Goal: Find specific page/section: Find specific page/section

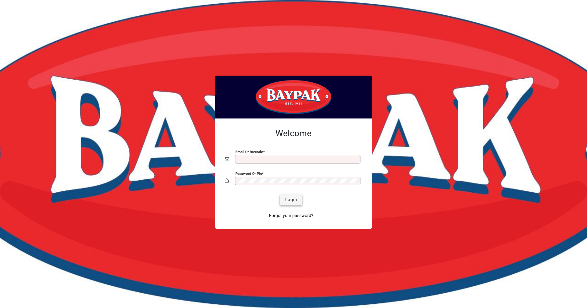
type input "**********"
click at [292, 200] on span "Login" at bounding box center [291, 199] width 13 height 6
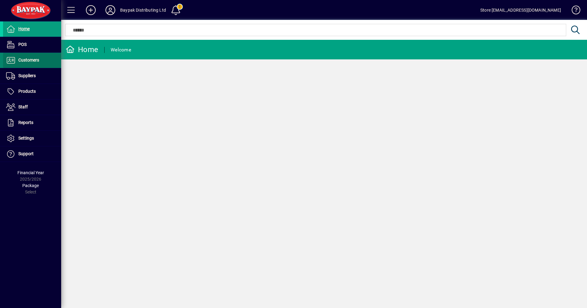
click at [31, 60] on span "Customers" at bounding box center [28, 59] width 21 height 5
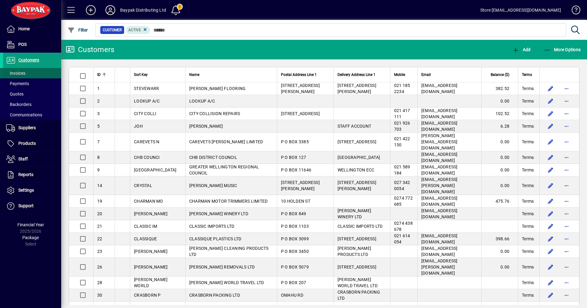
click at [17, 75] on span "Invoices" at bounding box center [15, 73] width 19 height 5
